Goal: Task Accomplishment & Management: Use online tool/utility

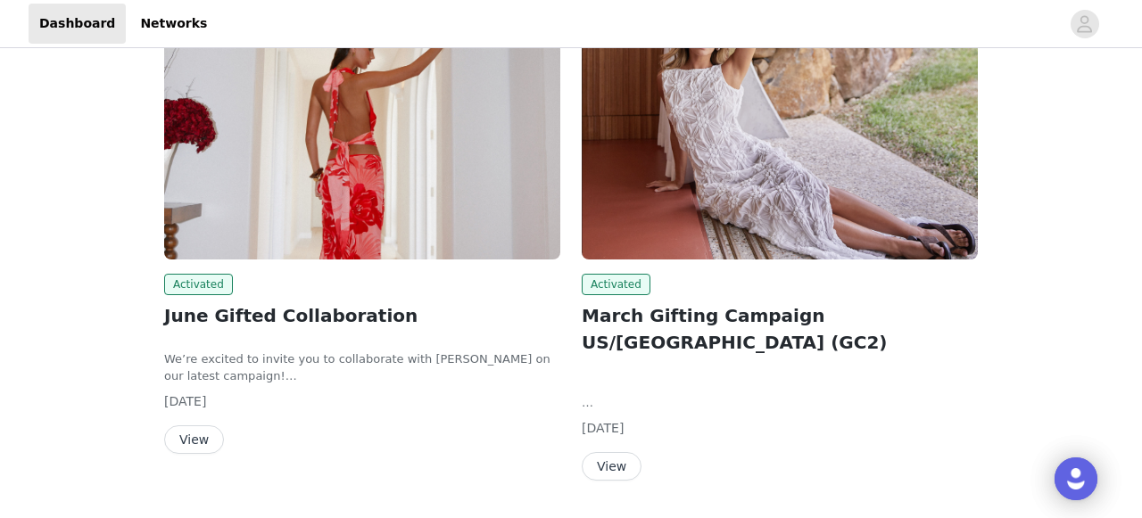
scroll to position [220, 0]
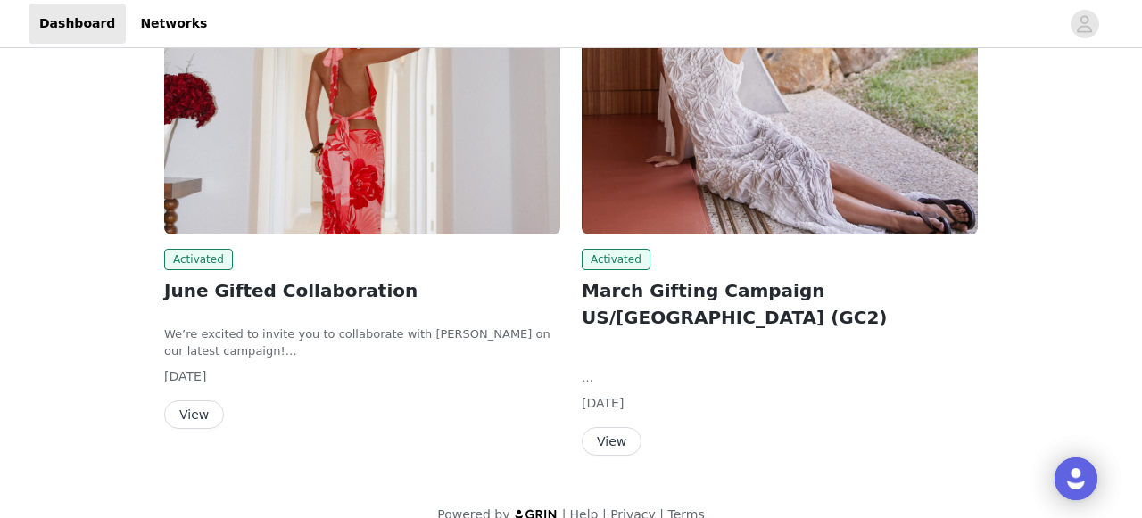
click at [205, 412] on button "View" at bounding box center [194, 414] width 60 height 29
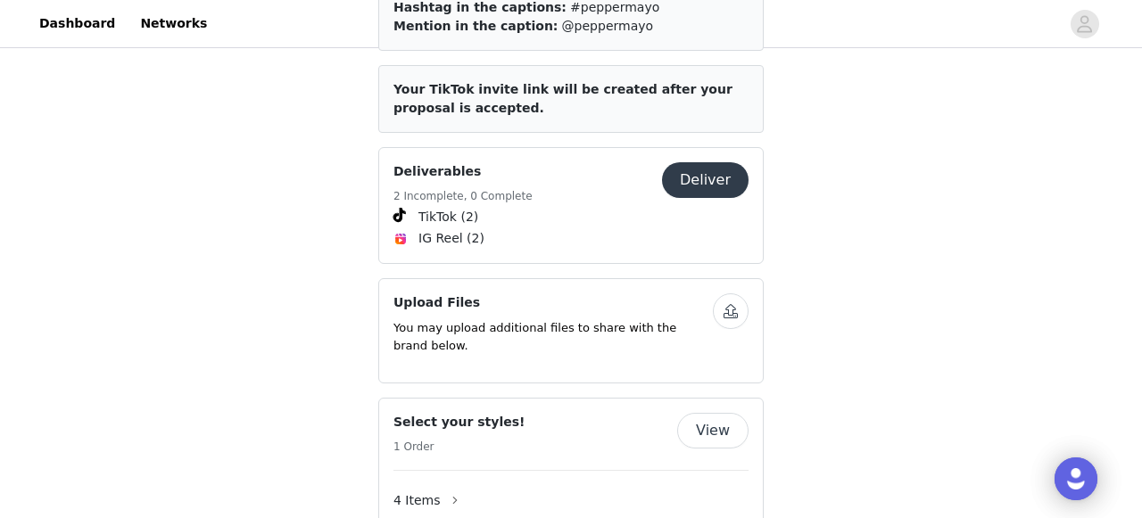
scroll to position [1070, 0]
click at [699, 161] on button "Deliver" at bounding box center [705, 179] width 87 height 36
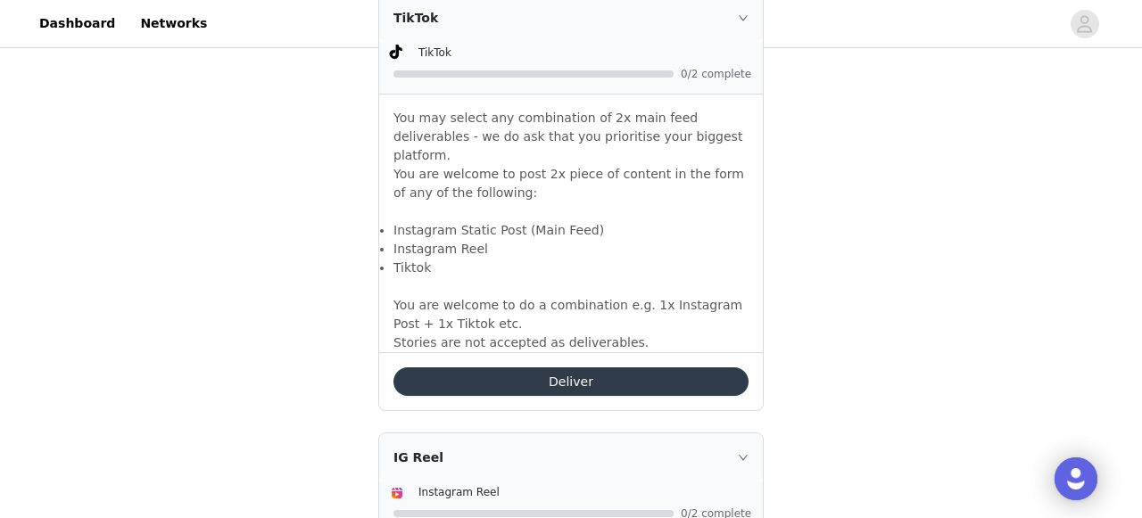
scroll to position [1249, 0]
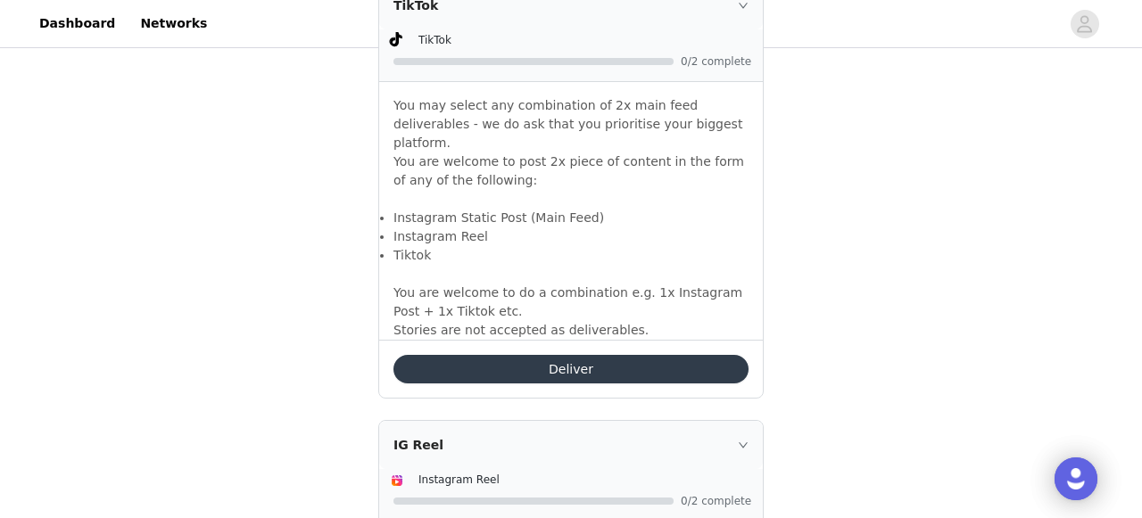
click at [541, 364] on div "Deliver" at bounding box center [570, 369] width 383 height 58
click at [564, 355] on button "Deliver" at bounding box center [570, 369] width 355 height 29
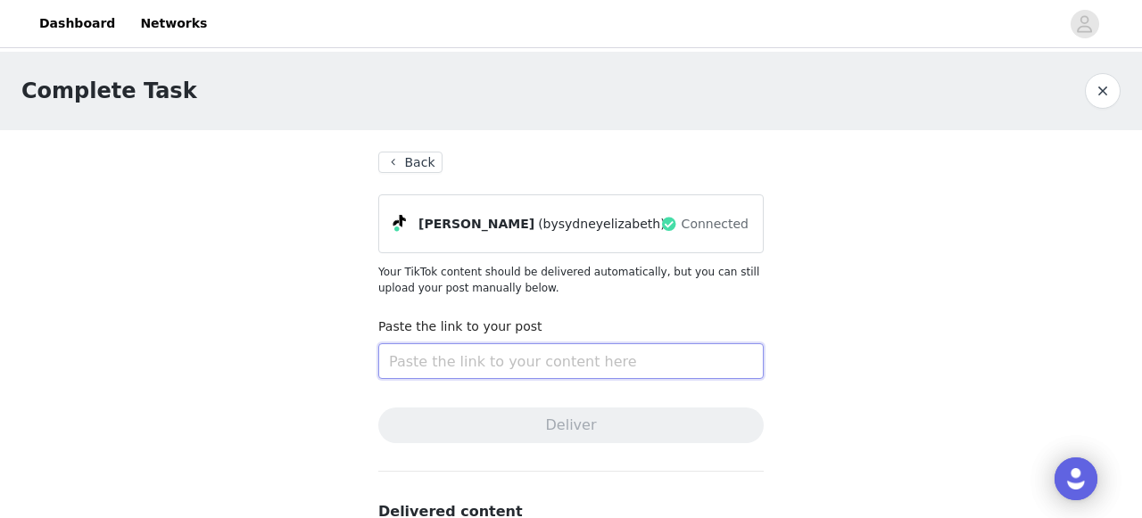
click at [564, 351] on input "text" at bounding box center [570, 361] width 385 height 36
paste input "[URL][DOMAIN_NAME]"
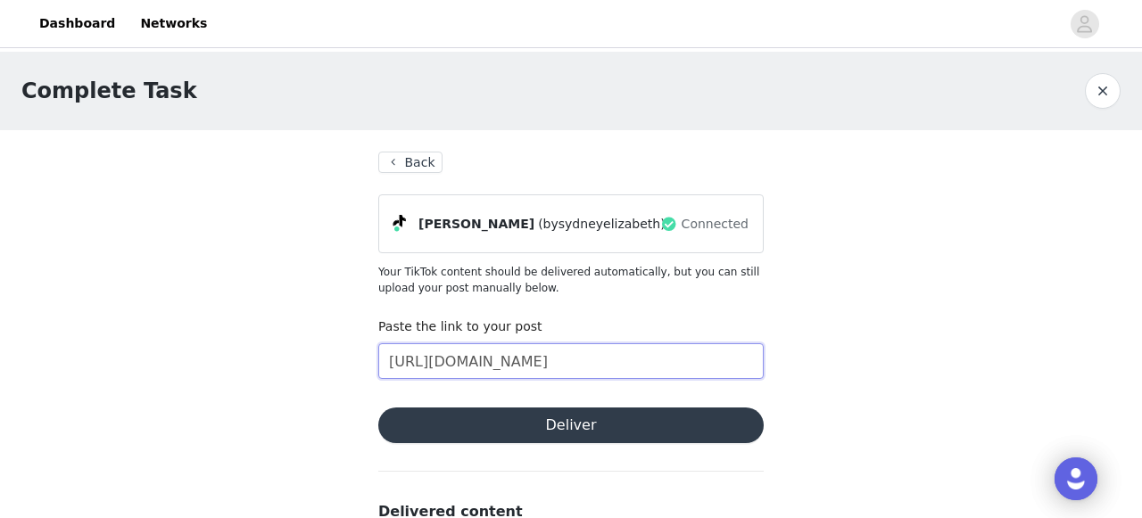
type input "[URL][DOMAIN_NAME]"
click at [589, 416] on button "Deliver" at bounding box center [570, 426] width 385 height 36
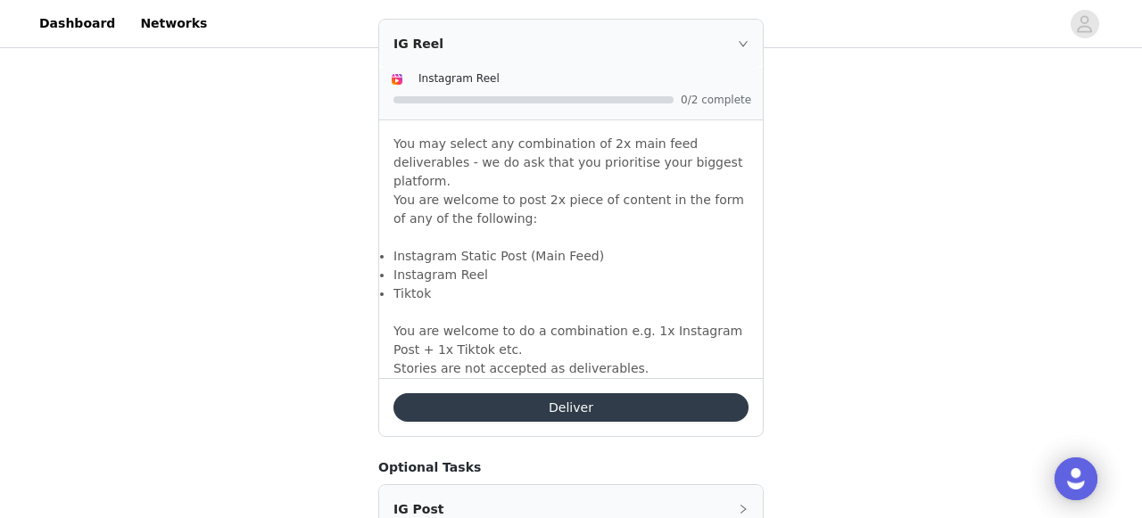
scroll to position [1677, 0]
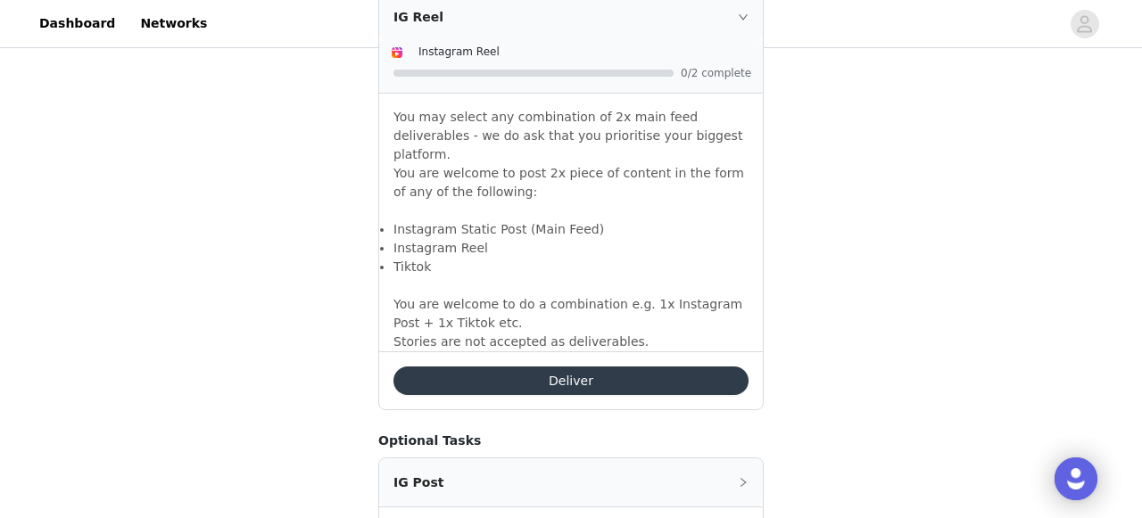
click at [609, 367] on button "Deliver" at bounding box center [570, 381] width 355 height 29
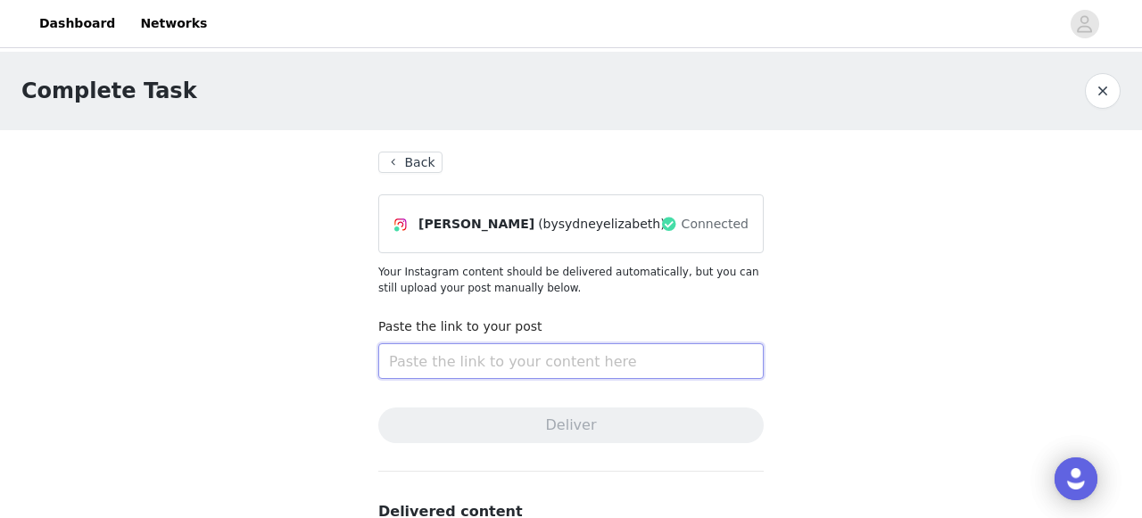
click at [500, 364] on input "text" at bounding box center [570, 361] width 385 height 36
paste input "[URL][DOMAIN_NAME]"
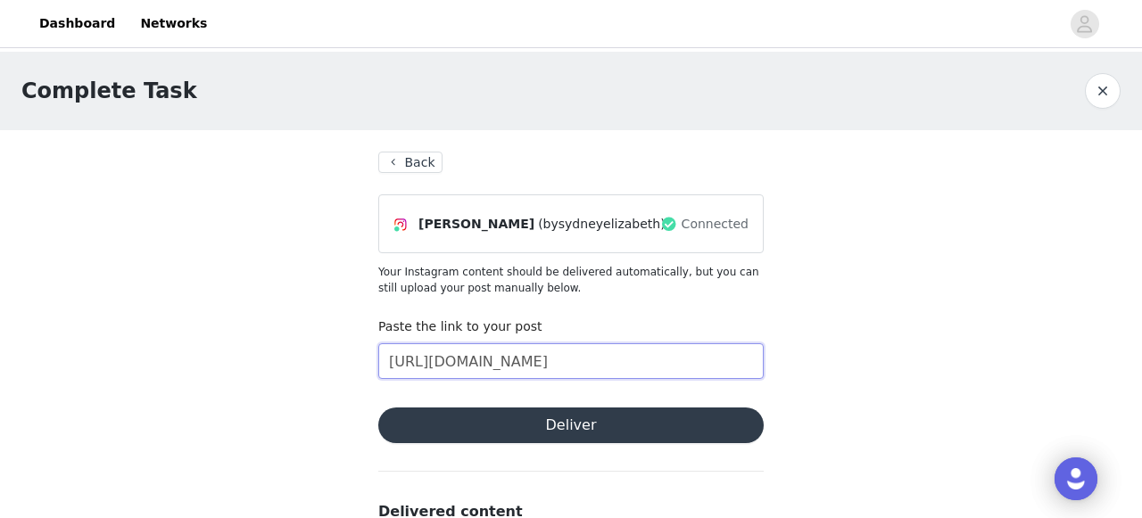
type input "[URL][DOMAIN_NAME]"
click at [586, 422] on button "Deliver" at bounding box center [570, 426] width 385 height 36
